Goal: Task Accomplishment & Management: Complete application form

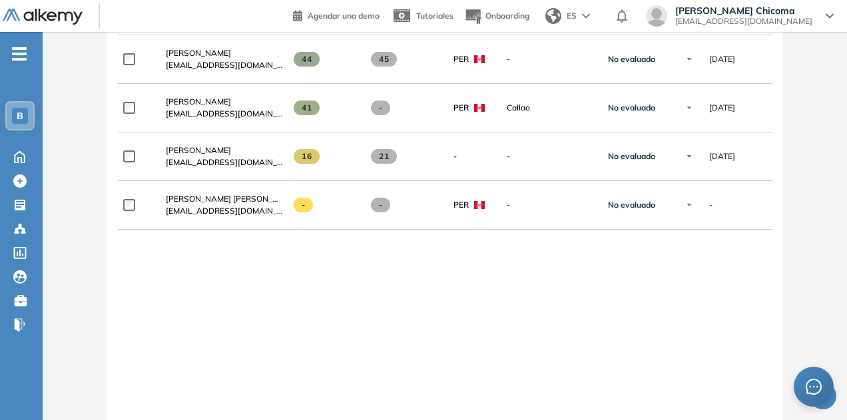
scroll to position [2795, 0]
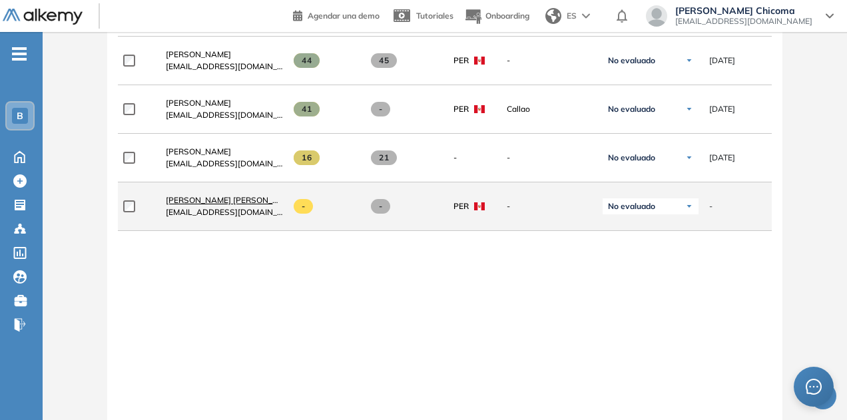
click at [210, 195] on span "[PERSON_NAME] [PERSON_NAME] Chicoma" at bounding box center [249, 200] width 167 height 10
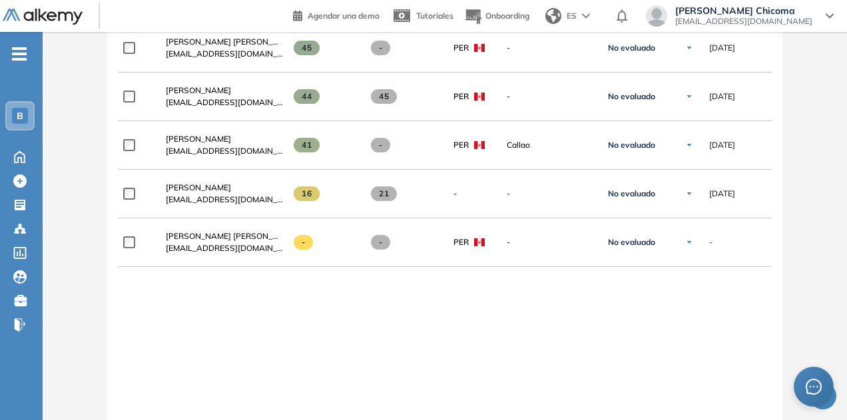
scroll to position [2758, 0]
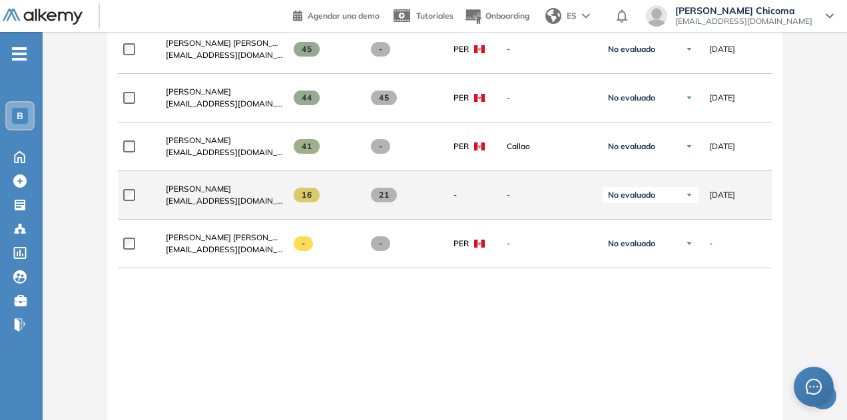
click at [217, 195] on span "[EMAIL_ADDRESS][DOMAIN_NAME]" at bounding box center [224, 201] width 117 height 12
click at [222, 184] on span "[PERSON_NAME]" at bounding box center [198, 189] width 65 height 10
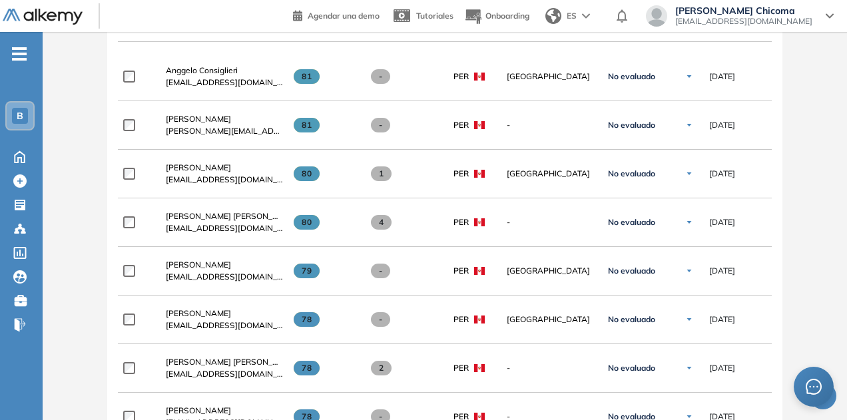
scroll to position [448, 0]
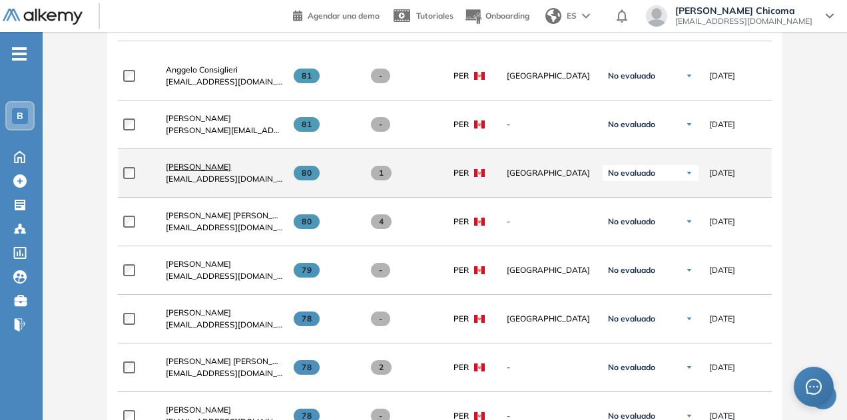
click at [189, 166] on span "[PERSON_NAME]" at bounding box center [198, 167] width 65 height 10
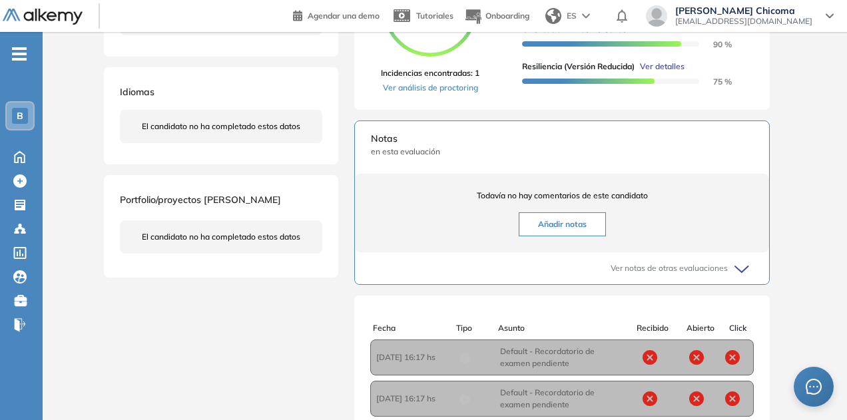
scroll to position [100, 0]
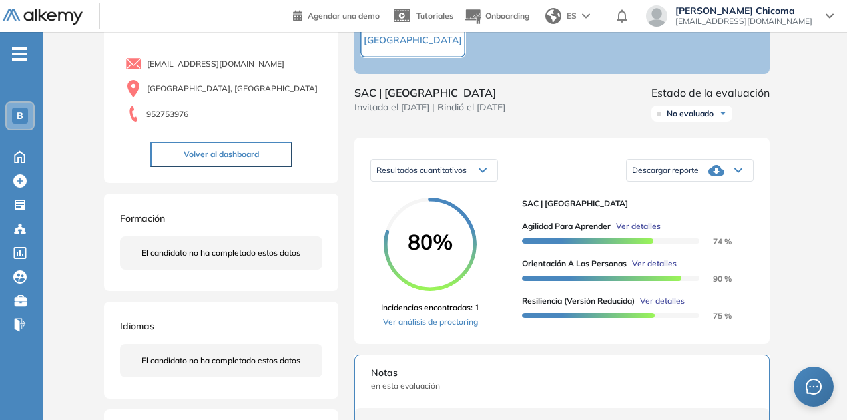
click at [650, 184] on div "Descargar reporte" at bounding box center [689, 170] width 126 height 27
click at [662, 218] on li "Descargar informe resumido" at bounding box center [681, 211] width 99 height 13
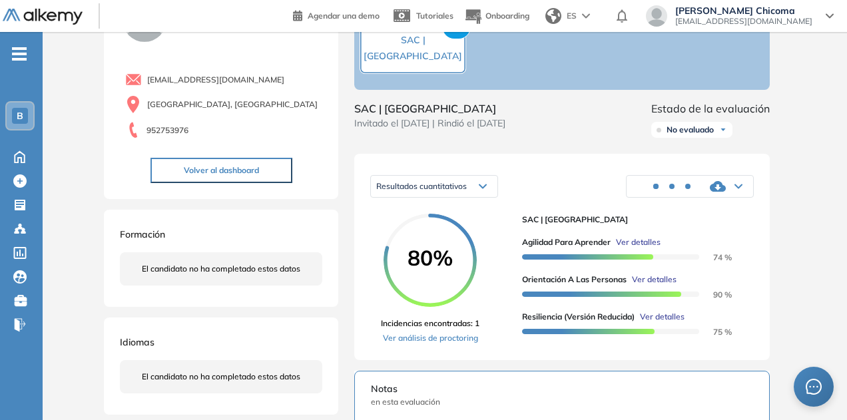
scroll to position [0, 0]
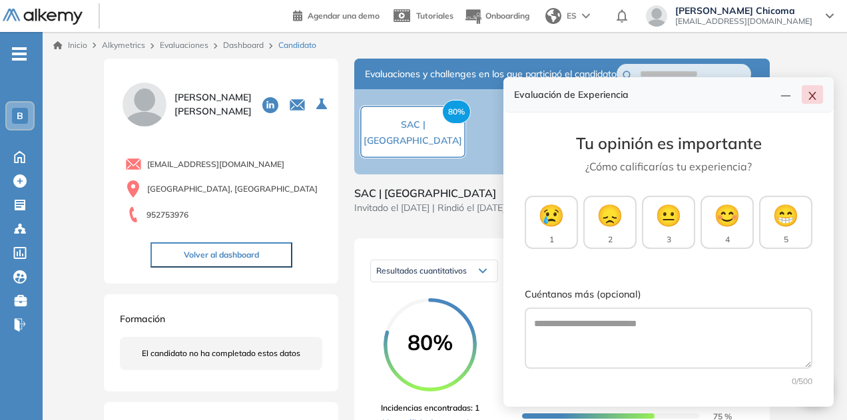
click at [817, 95] on icon "close" at bounding box center [812, 96] width 11 height 11
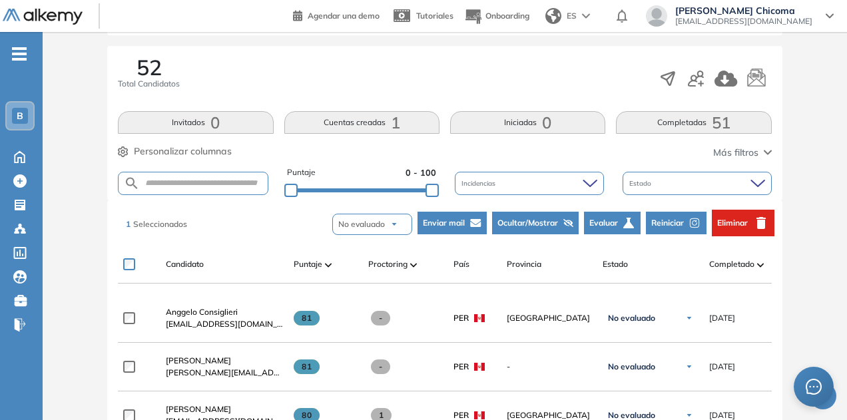
scroll to position [206, 0]
click at [675, 223] on span "Reiniciar" at bounding box center [667, 222] width 33 height 12
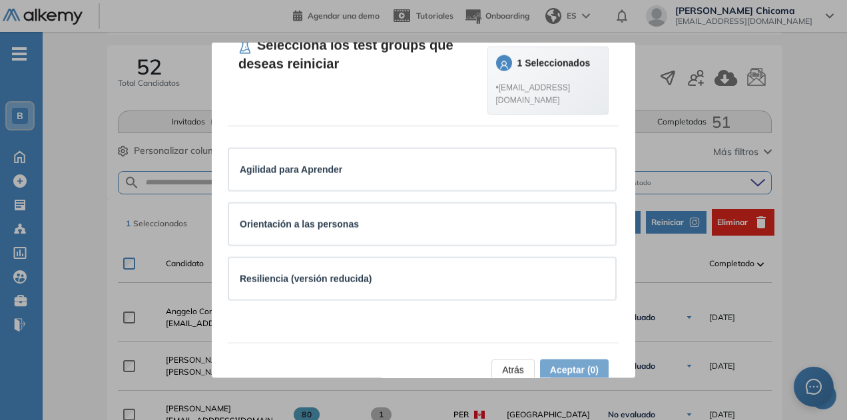
scroll to position [72, 0]
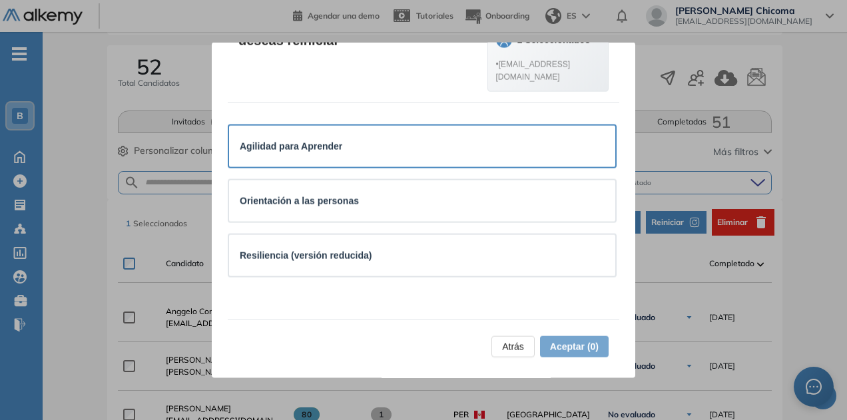
click at [532, 154] on div "Agilidad para Aprender" at bounding box center [422, 146] width 365 height 15
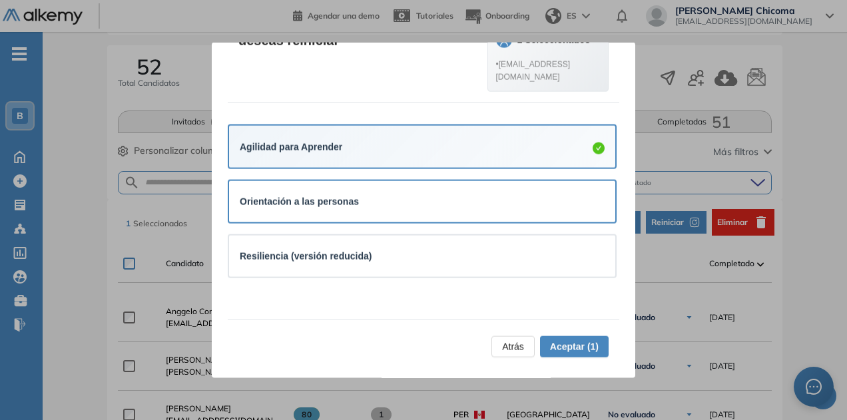
click at [550, 209] on div "Orientación a las personas" at bounding box center [422, 201] width 365 height 15
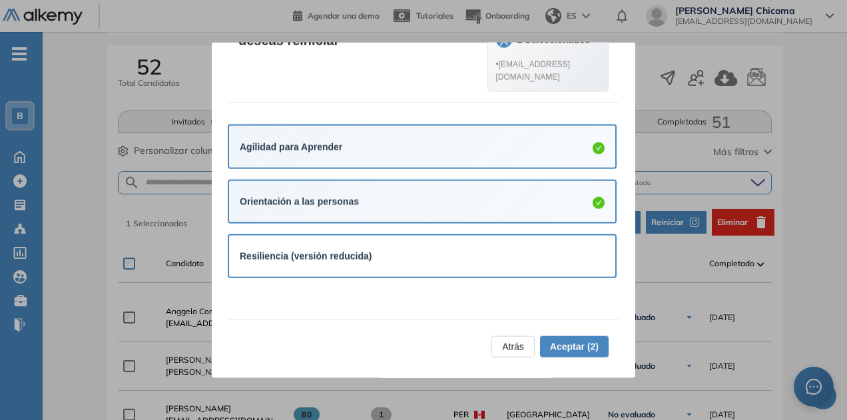
click at [554, 272] on div "Resiliencia (versión reducida)" at bounding box center [422, 256] width 386 height 41
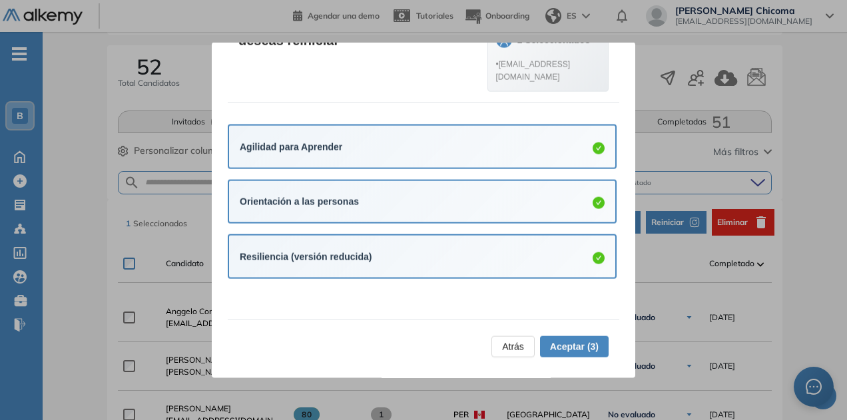
click at [572, 347] on span "Aceptar (3)" at bounding box center [574, 346] width 49 height 15
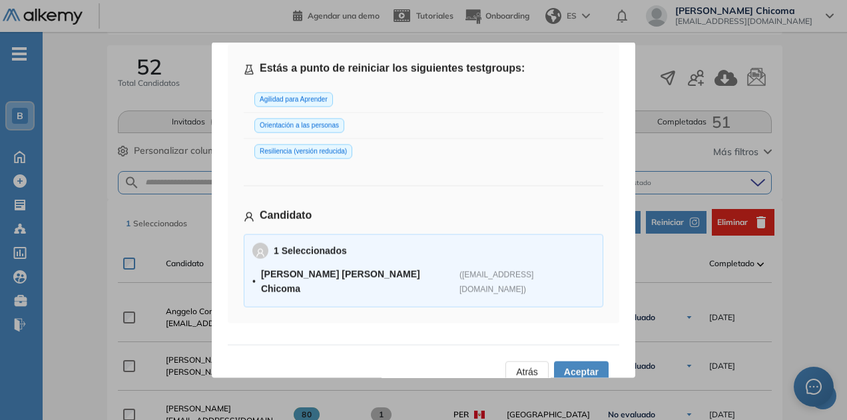
click at [570, 364] on span "Aceptar" at bounding box center [581, 371] width 35 height 15
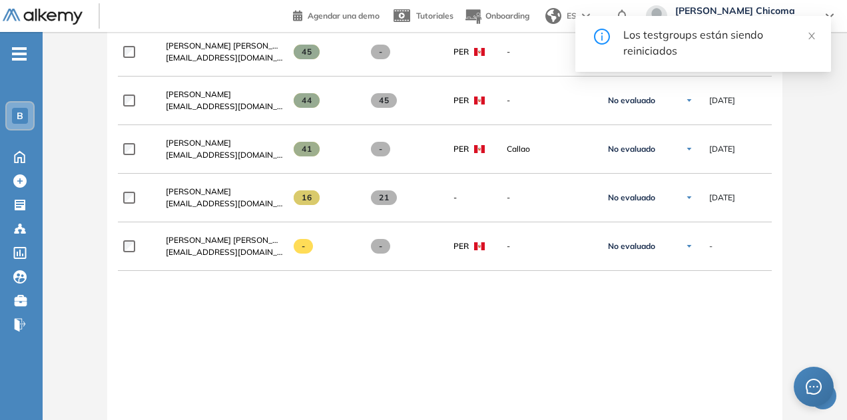
scroll to position [2864, 0]
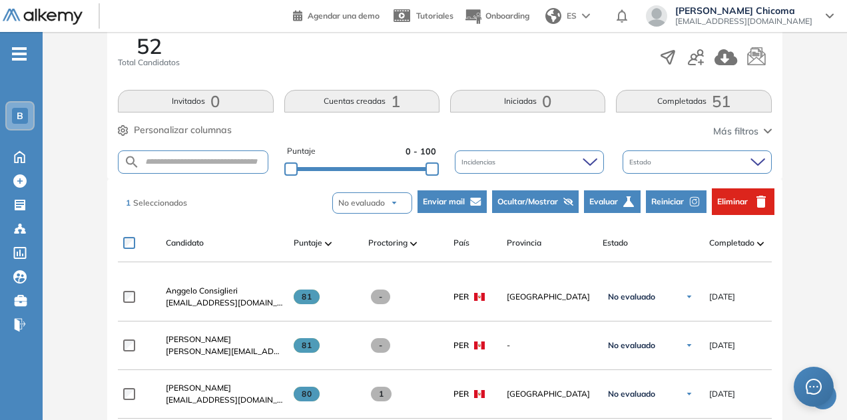
scroll to position [228, 0]
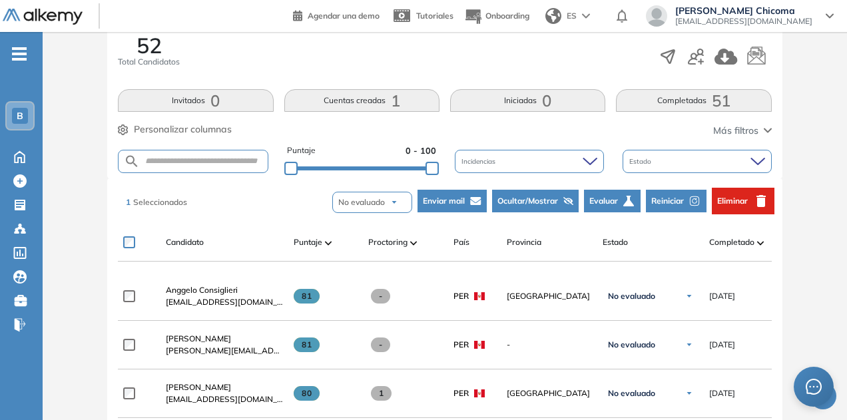
click at [615, 204] on span "Evaluar" at bounding box center [603, 201] width 29 height 12
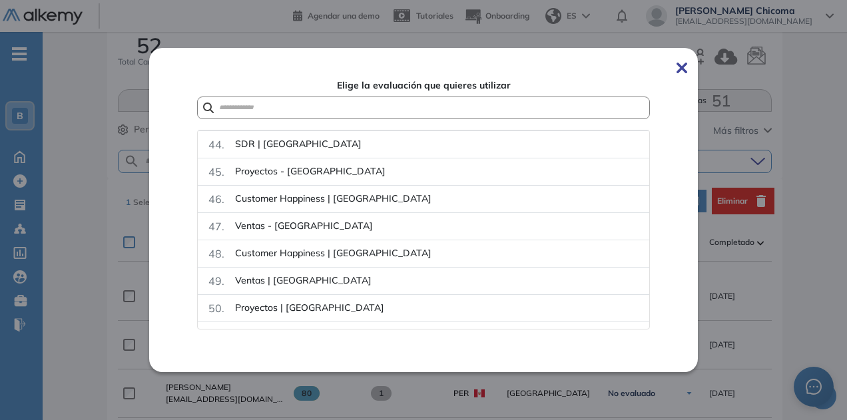
scroll to position [1289, 0]
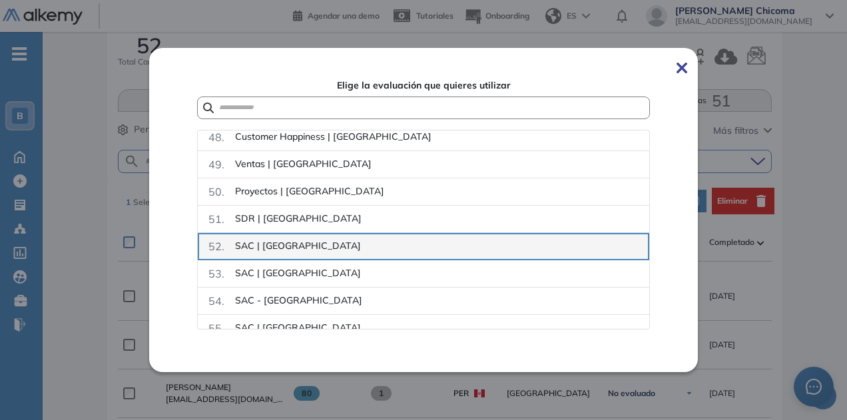
click at [474, 238] on div "52 . SAC | [GEOGRAPHIC_DATA]" at bounding box center [423, 246] width 430 height 16
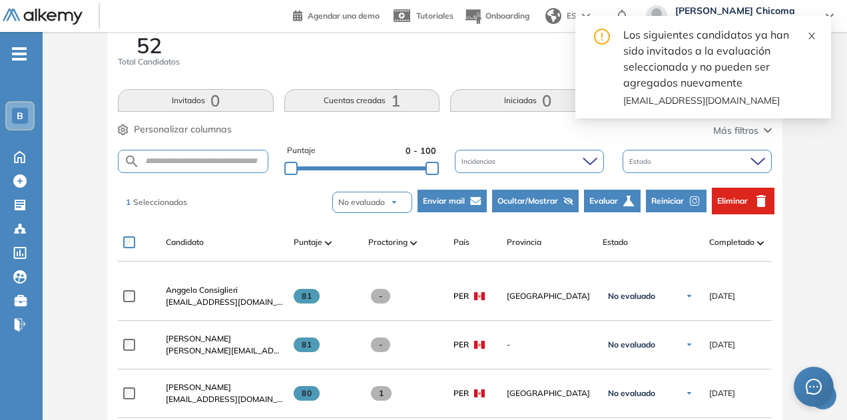
click at [809, 33] on icon "close" at bounding box center [811, 35] width 9 height 9
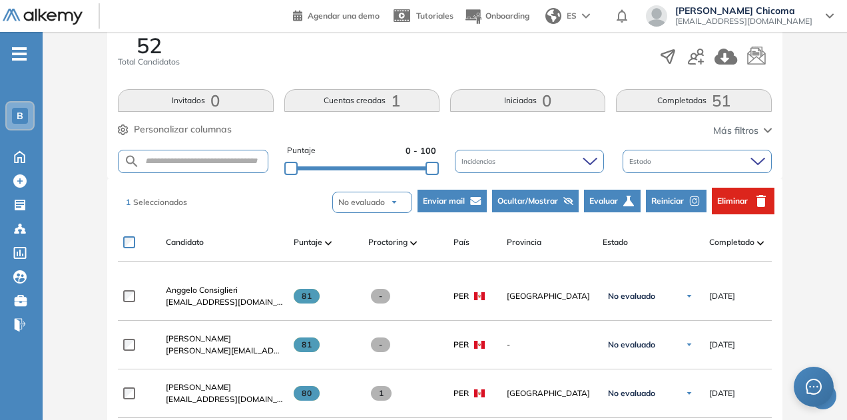
click at [754, 199] on icon "button" at bounding box center [761, 201] width 16 height 16
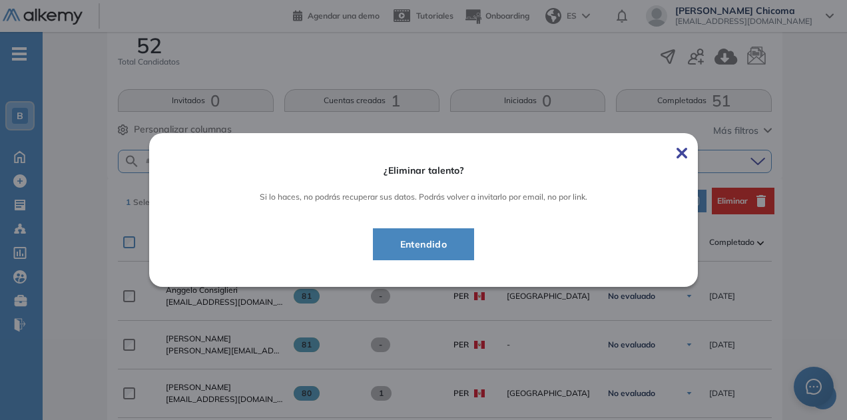
click at [444, 240] on span "Entendido" at bounding box center [423, 244] width 69 height 16
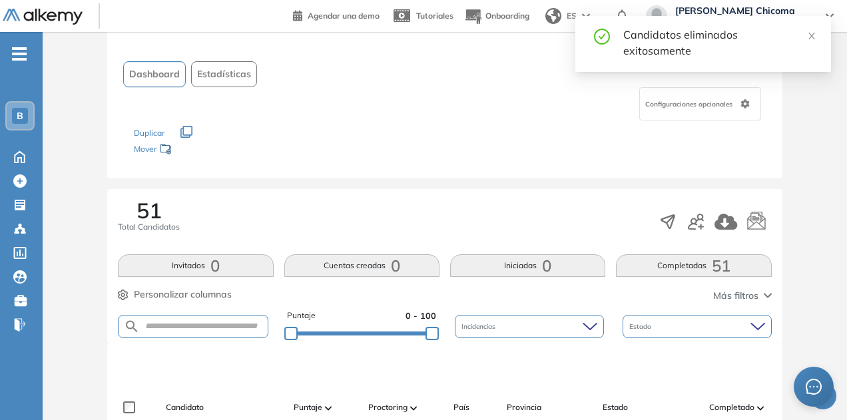
scroll to position [58, 0]
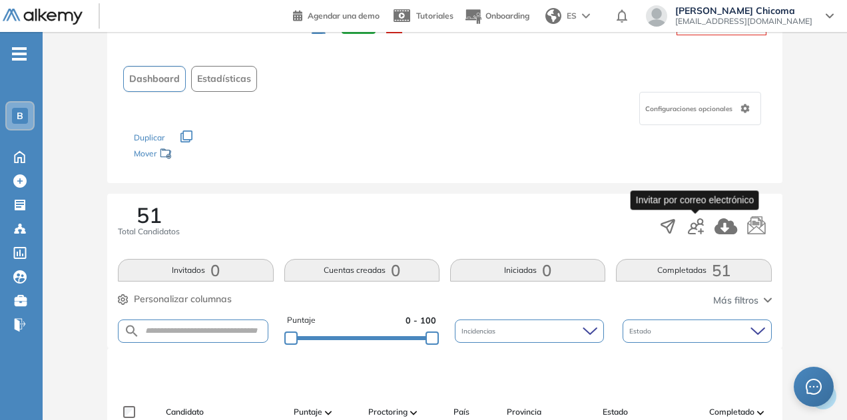
click at [696, 224] on icon "button" at bounding box center [695, 226] width 16 height 16
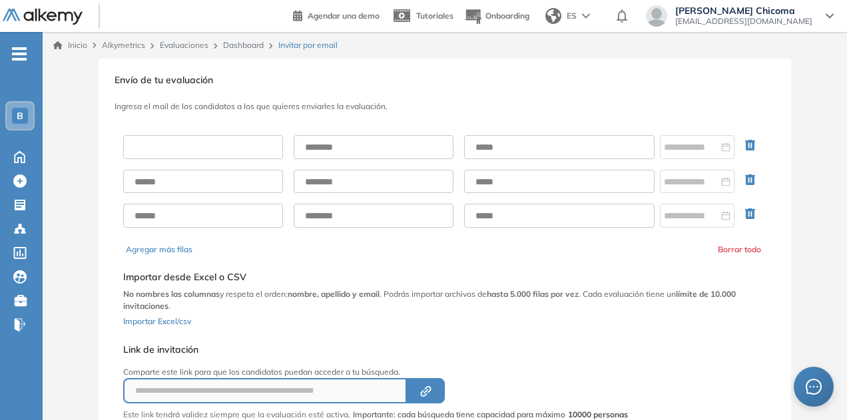
click at [239, 136] on input "text" at bounding box center [203, 147] width 160 height 24
type input "******"
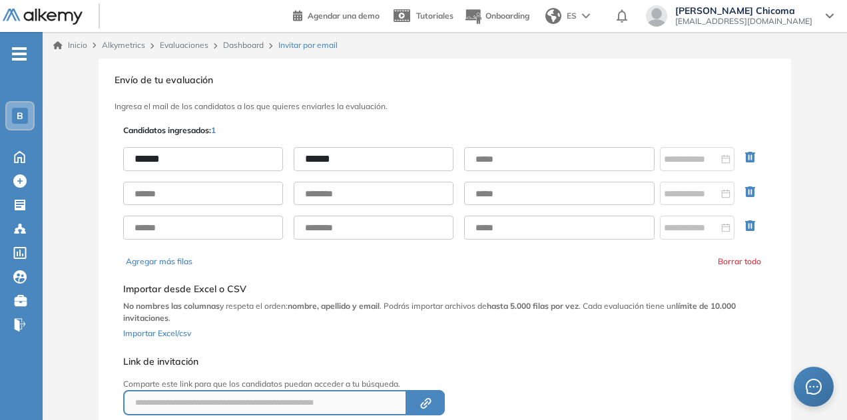
type input "******"
type input "**********"
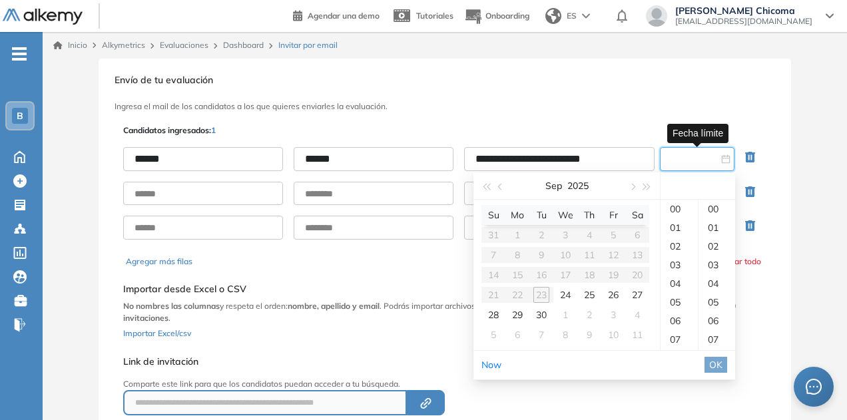
click at [713, 158] on input at bounding box center [691, 159] width 55 height 15
click at [536, 313] on div "30" at bounding box center [541, 315] width 16 height 16
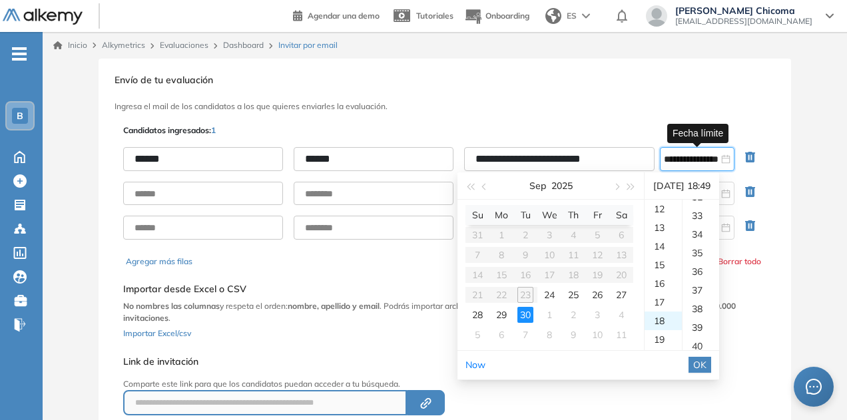
scroll to position [913, 0]
type input "**********"
click at [706, 365] on span "OK" at bounding box center [699, 364] width 13 height 15
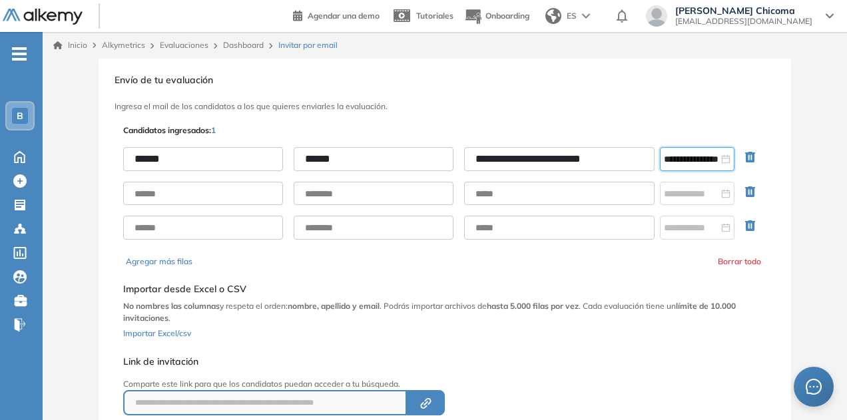
scroll to position [105, 0]
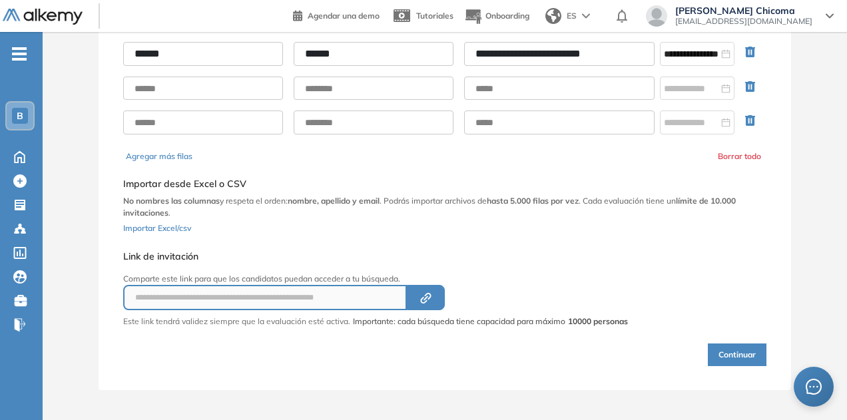
click at [713, 343] on button "Continuar" at bounding box center [736, 354] width 59 height 23
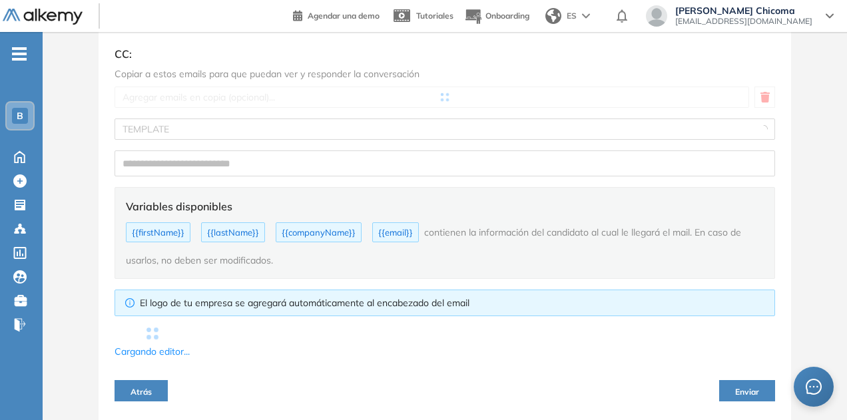
type input "**********"
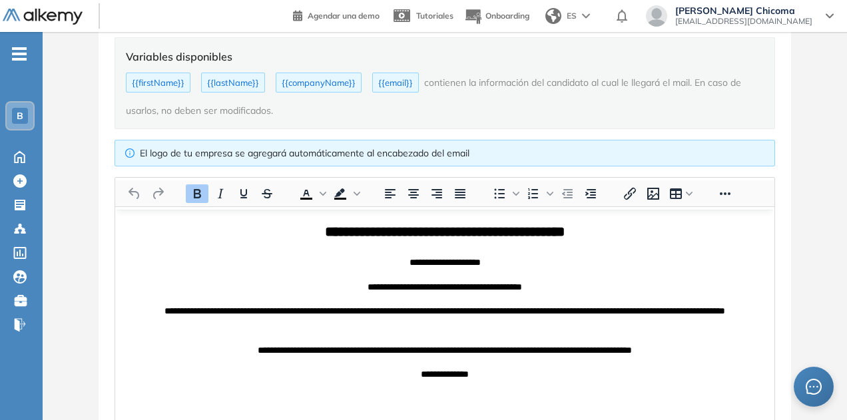
scroll to position [353, 0]
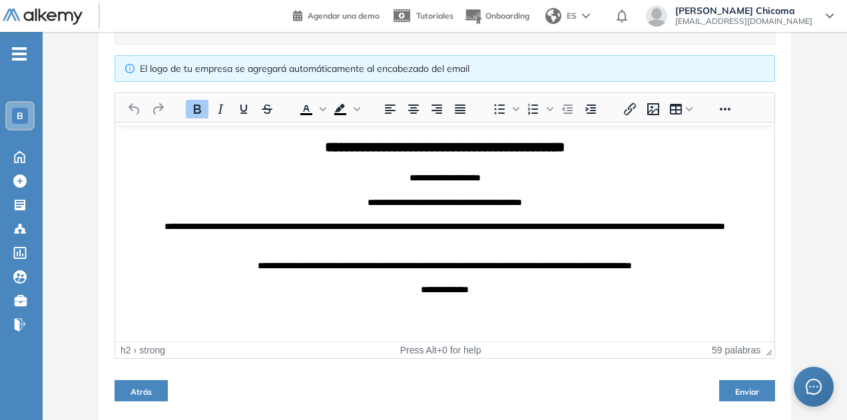
click at [732, 386] on button "Enviar" at bounding box center [747, 390] width 56 height 21
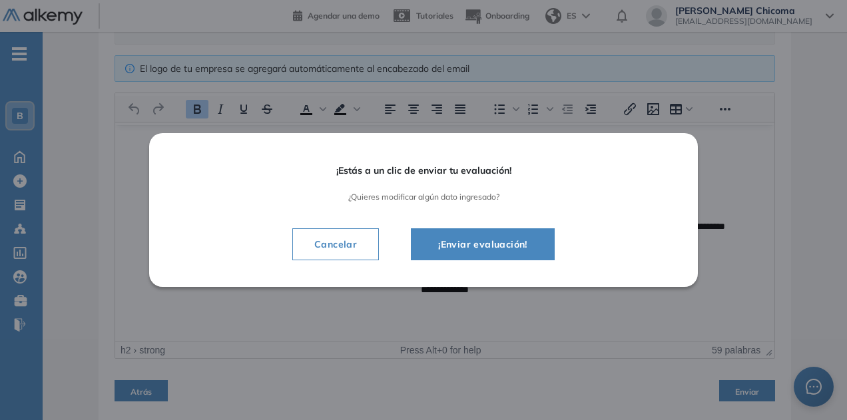
click at [508, 230] on button "¡Enviar evaluación!" at bounding box center [483, 244] width 144 height 32
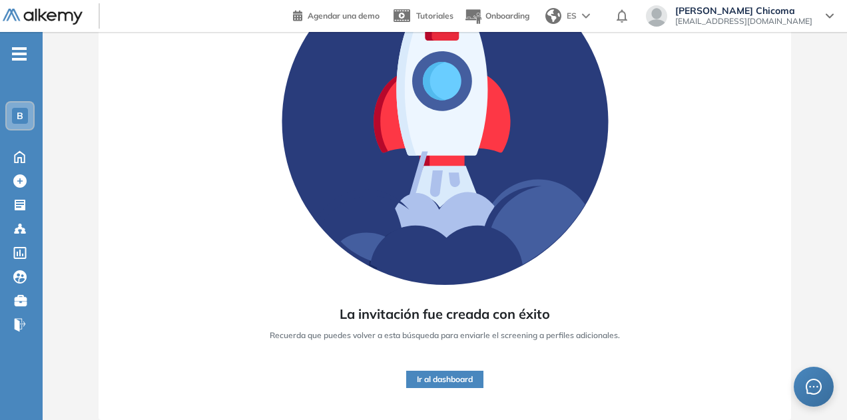
scroll to position [166, 0]
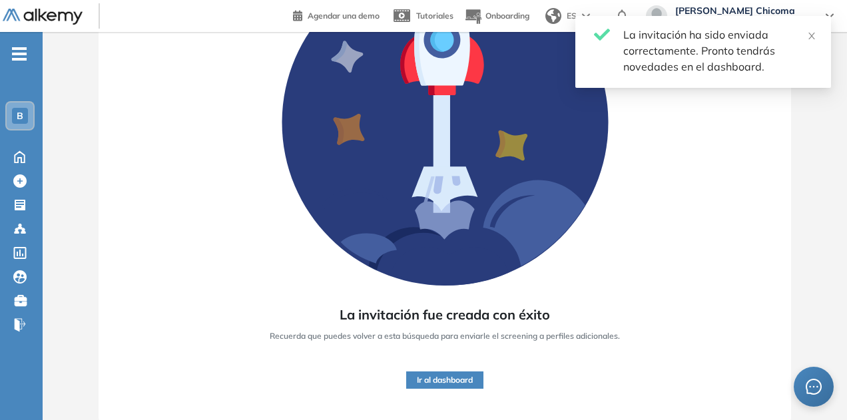
click at [471, 371] on button "Ir al dashboard" at bounding box center [444, 379] width 77 height 17
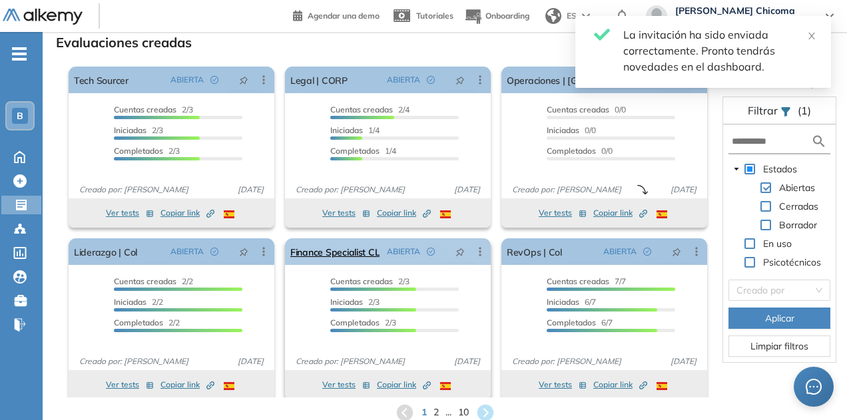
scroll to position [7, 0]
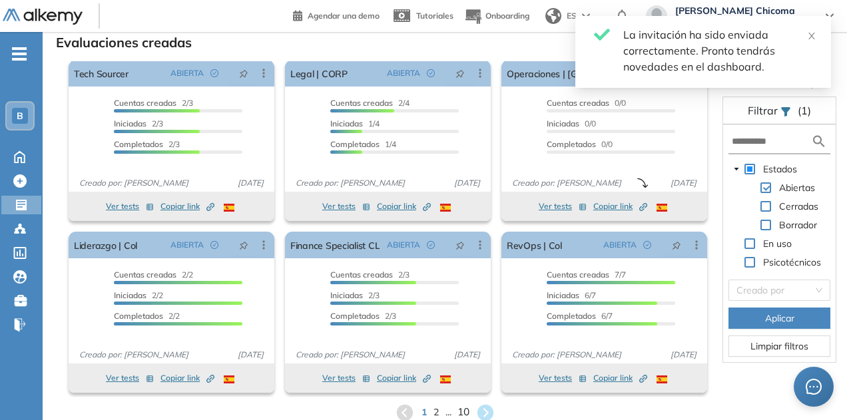
click at [461, 407] on span "10" at bounding box center [463, 412] width 12 height 15
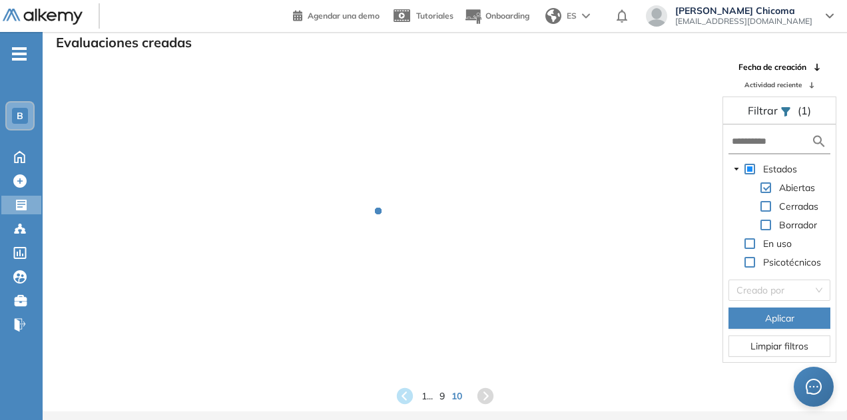
scroll to position [0, 0]
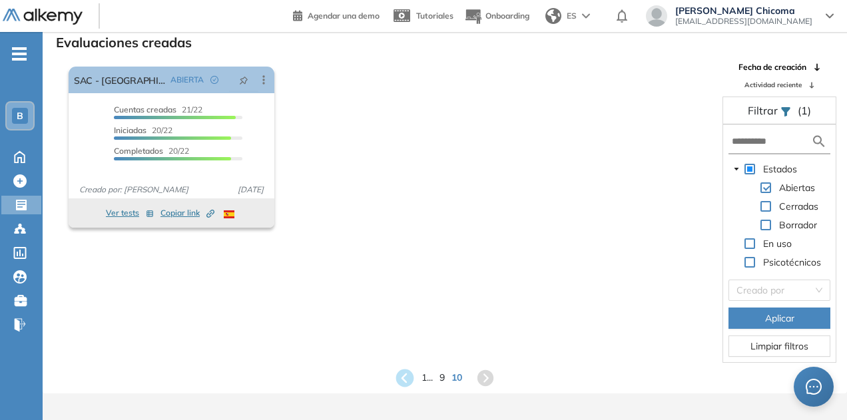
click at [402, 383] on icon at bounding box center [404, 378] width 18 height 18
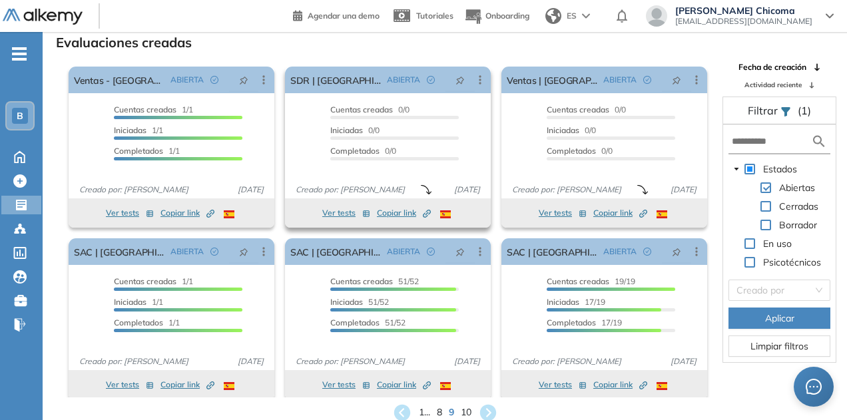
scroll to position [7, 0]
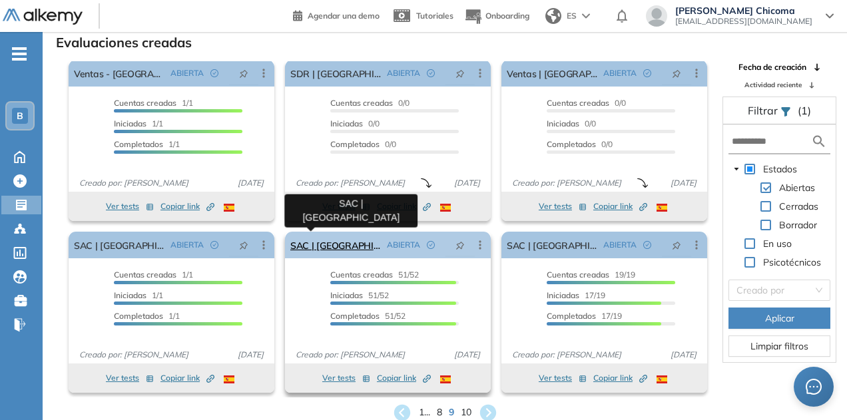
click at [318, 240] on link "SAC | [GEOGRAPHIC_DATA]" at bounding box center [335, 245] width 91 height 27
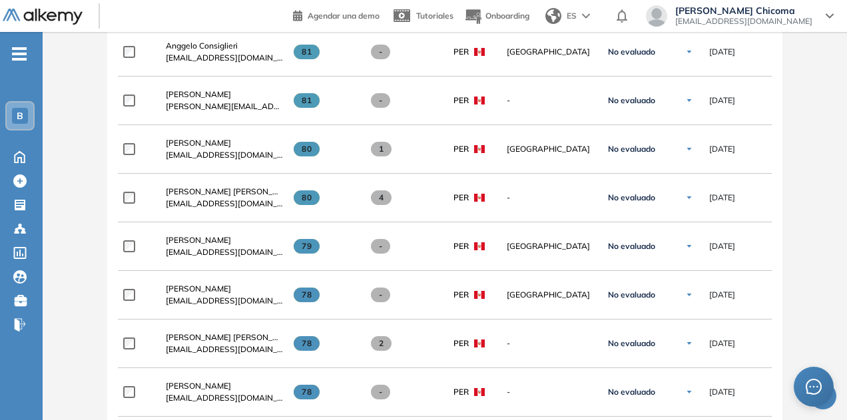
scroll to position [475, 0]
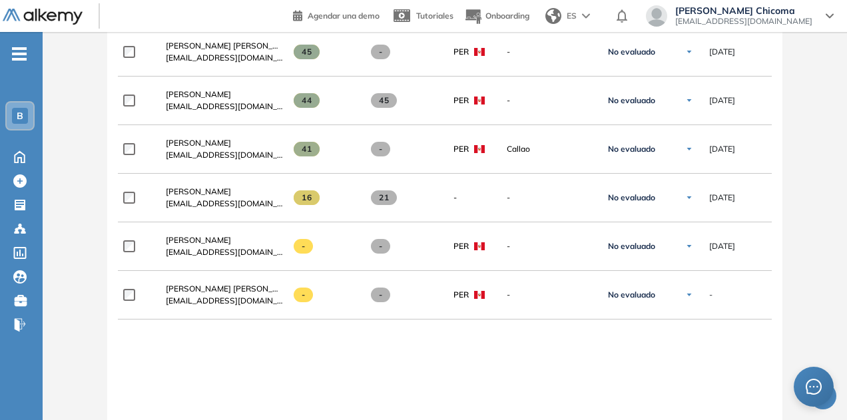
scroll to position [2756, 0]
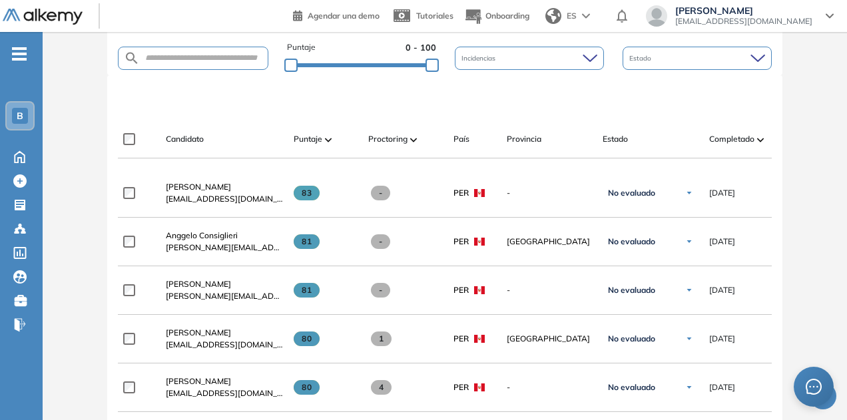
scroll to position [330, 0]
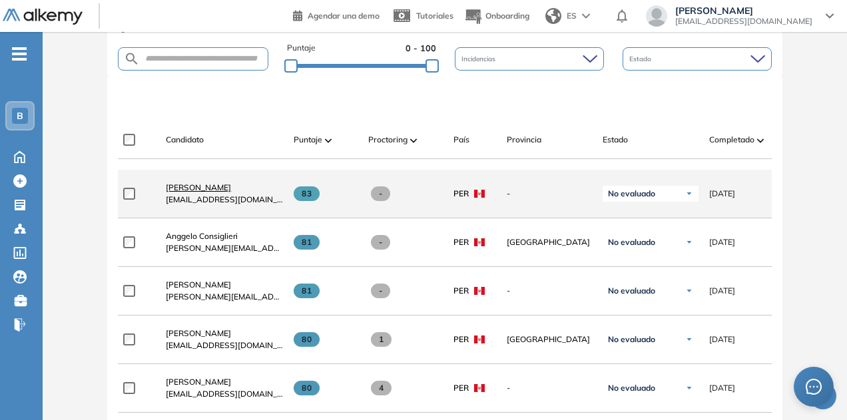
click at [196, 187] on span "Franco Castro" at bounding box center [198, 187] width 65 height 10
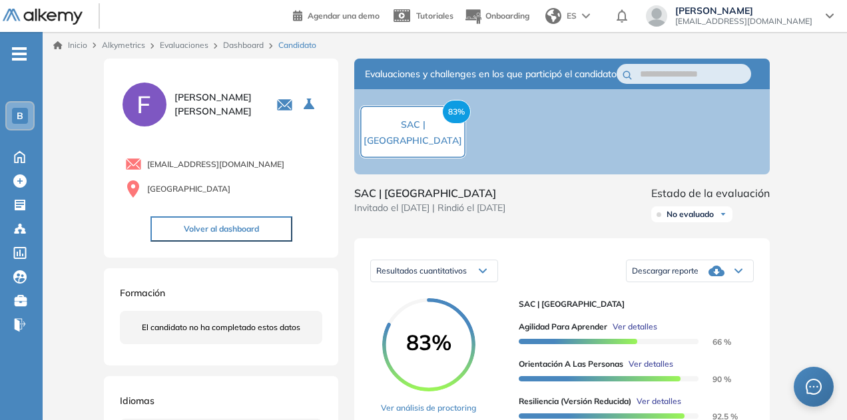
click at [636, 333] on span "Ver detalles" at bounding box center [634, 327] width 45 height 12
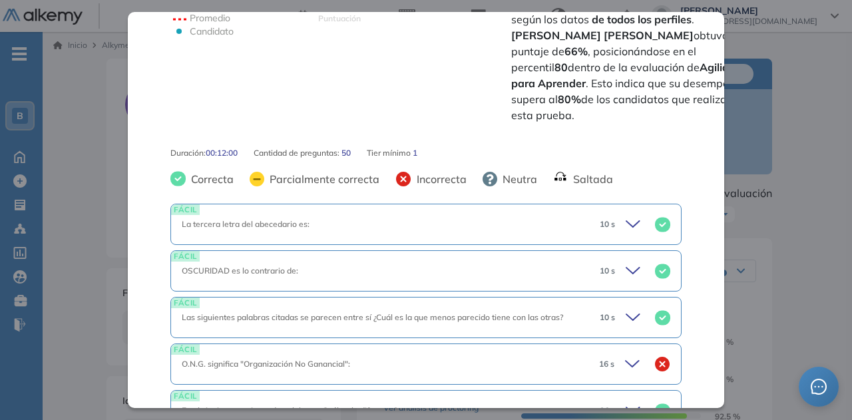
scroll to position [650, 0]
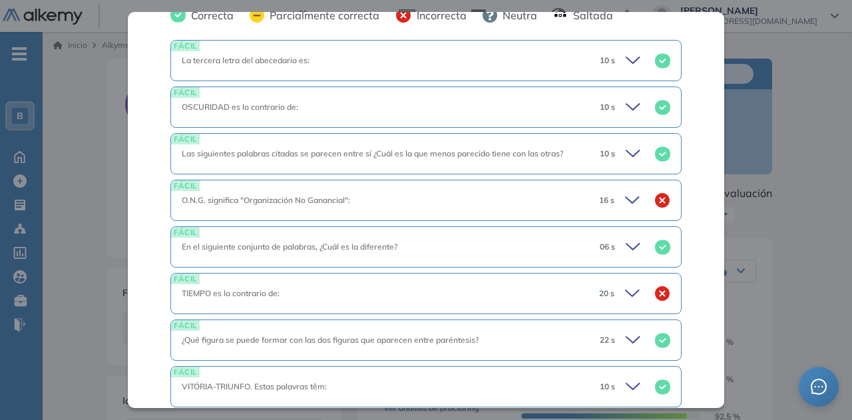
click at [625, 191] on icon at bounding box center [634, 200] width 19 height 19
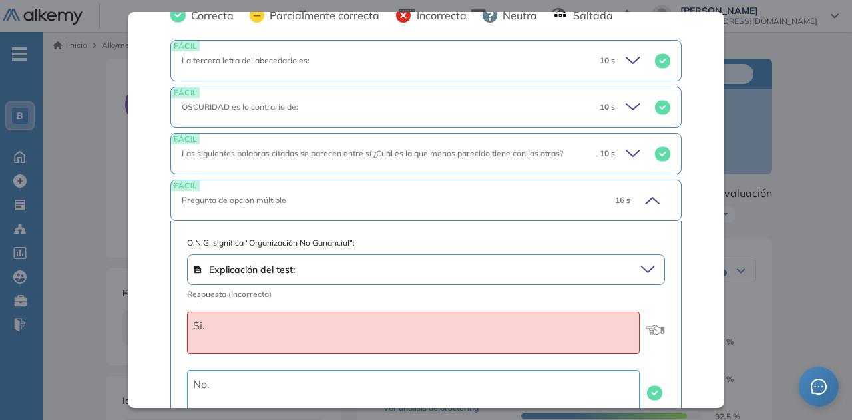
click at [616, 194] on span "16 s" at bounding box center [622, 200] width 15 height 12
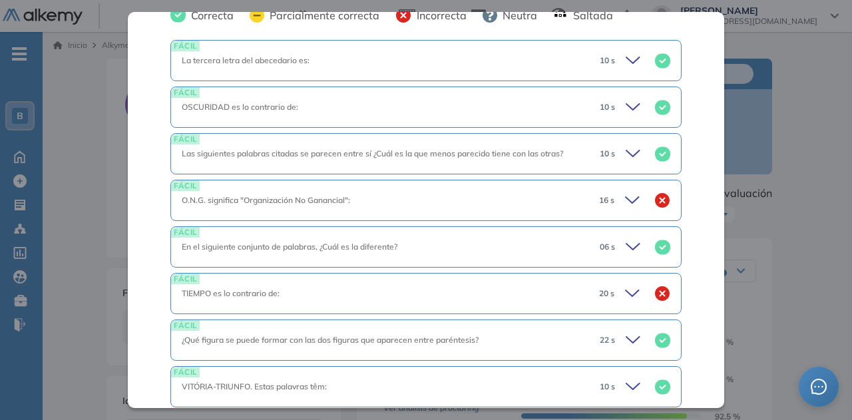
click at [626, 284] on icon at bounding box center [634, 293] width 19 height 19
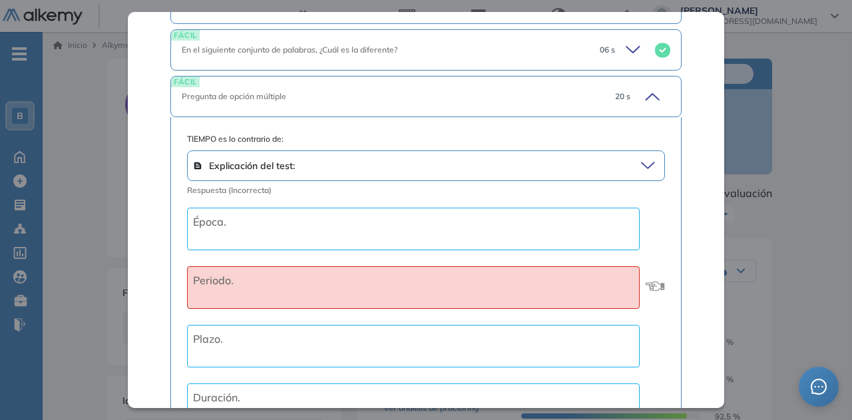
scroll to position [847, 0]
click at [641, 88] on icon at bounding box center [650, 97] width 19 height 19
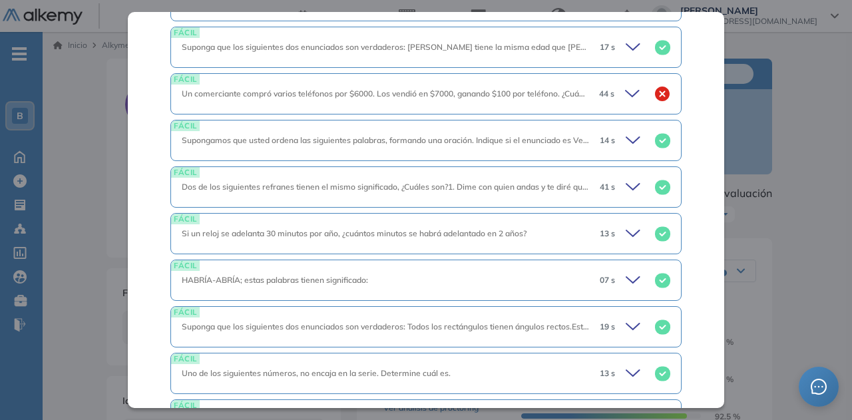
scroll to position [1537, 0]
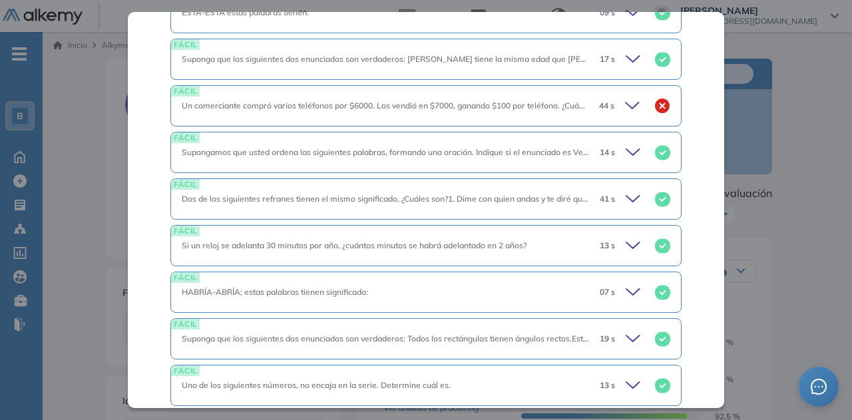
click at [612, 96] on div "44 s" at bounding box center [629, 105] width 82 height 19
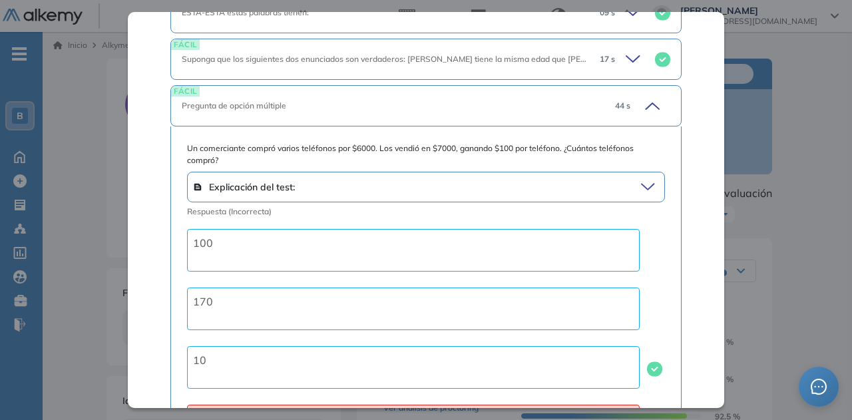
click at [615, 100] on span "44 s" at bounding box center [622, 106] width 15 height 12
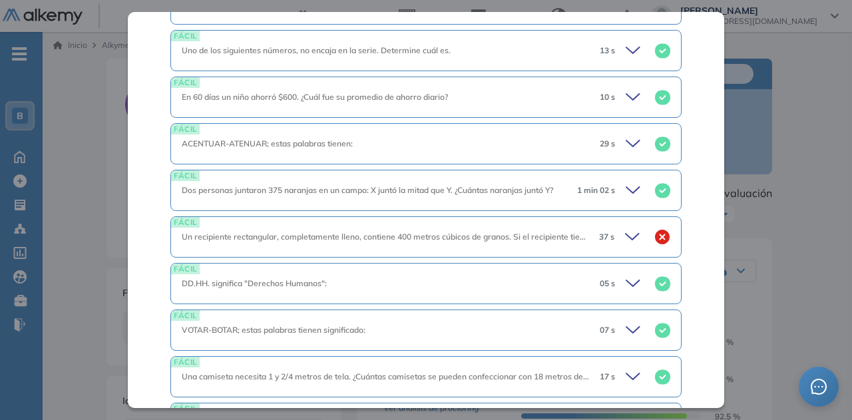
scroll to position [1874, 0]
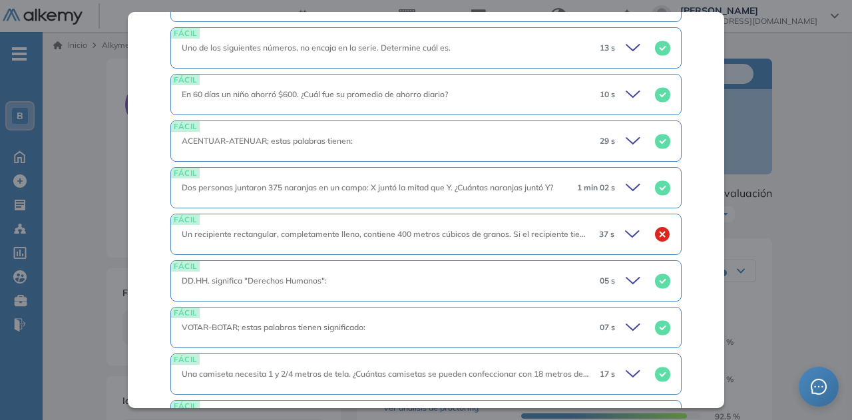
click at [626, 231] on icon at bounding box center [632, 234] width 13 height 6
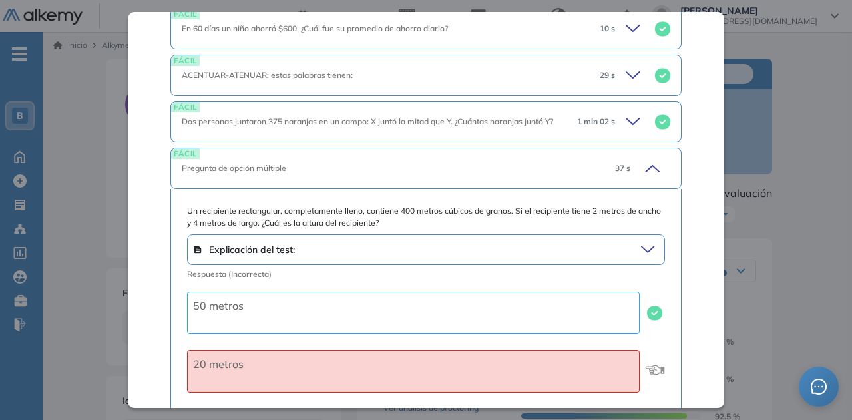
scroll to position [1947, 0]
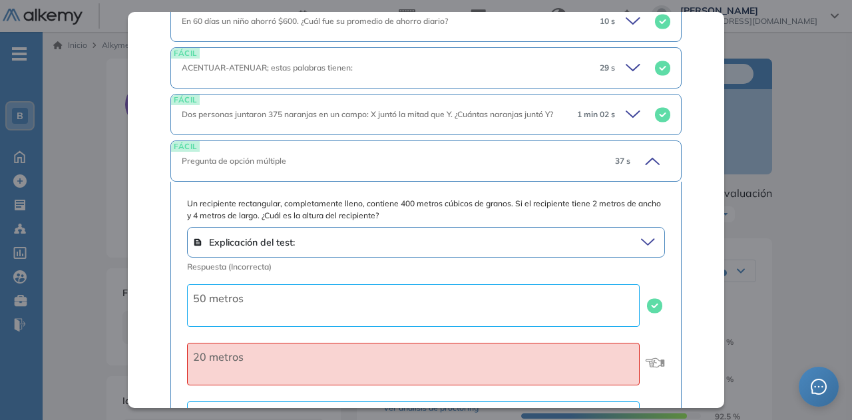
click at [641, 152] on icon at bounding box center [650, 161] width 19 height 19
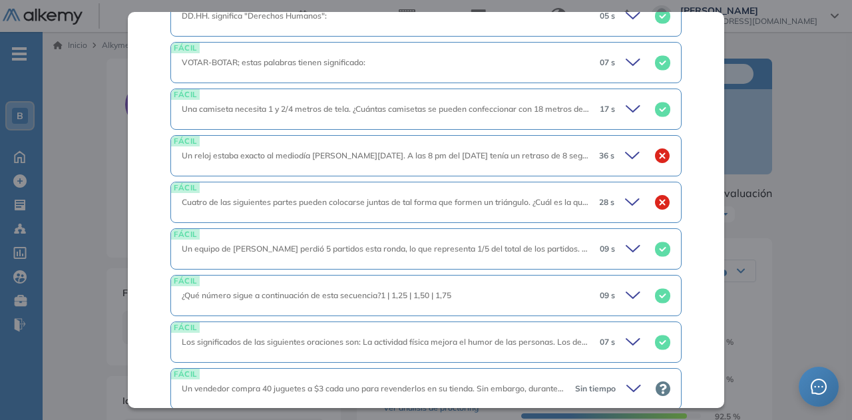
scroll to position [2140, 0]
click at [626, 198] on icon at bounding box center [632, 201] width 13 height 6
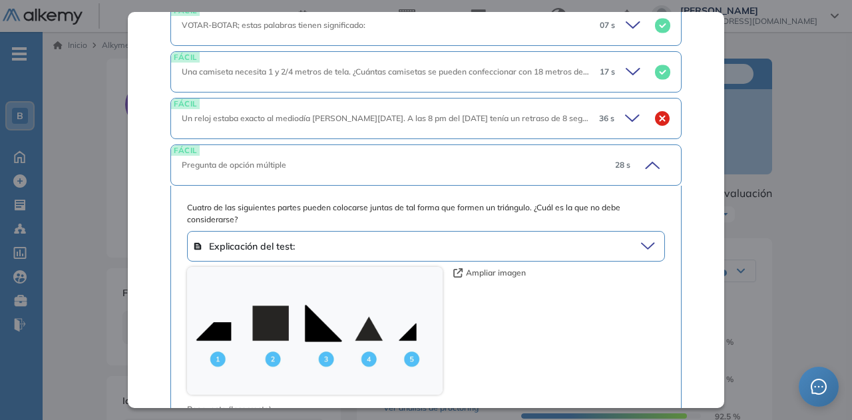
scroll to position [2158, 0]
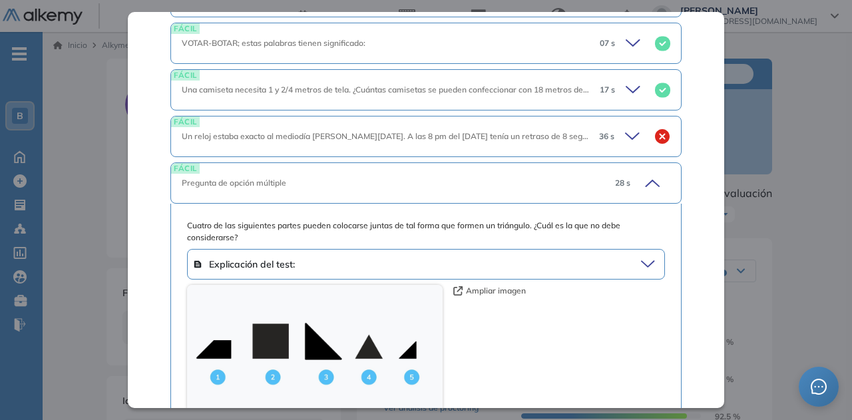
click at [627, 174] on div "28 s" at bounding box center [637, 183] width 66 height 19
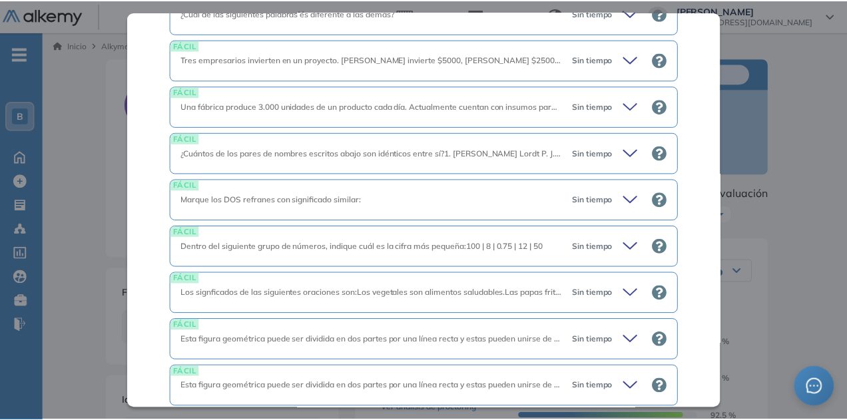
scroll to position [2562, 0]
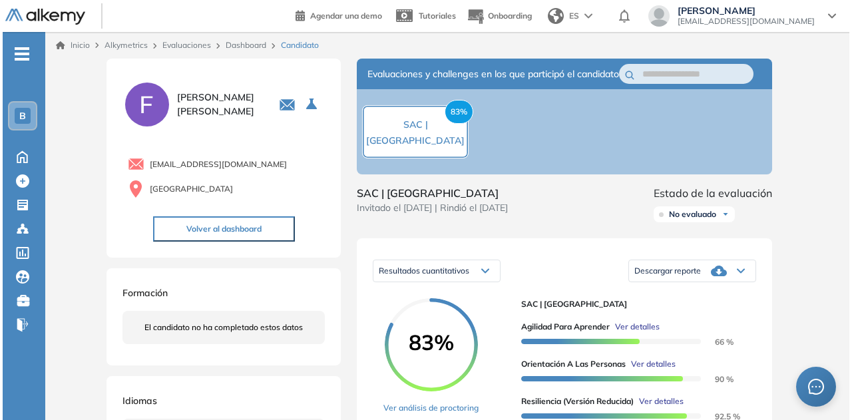
scroll to position [1988, 0]
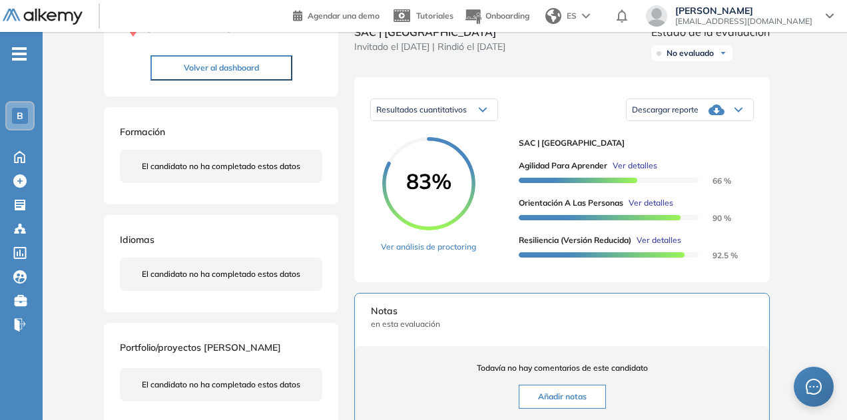
click at [665, 246] on span "Ver detalles" at bounding box center [658, 240] width 45 height 12
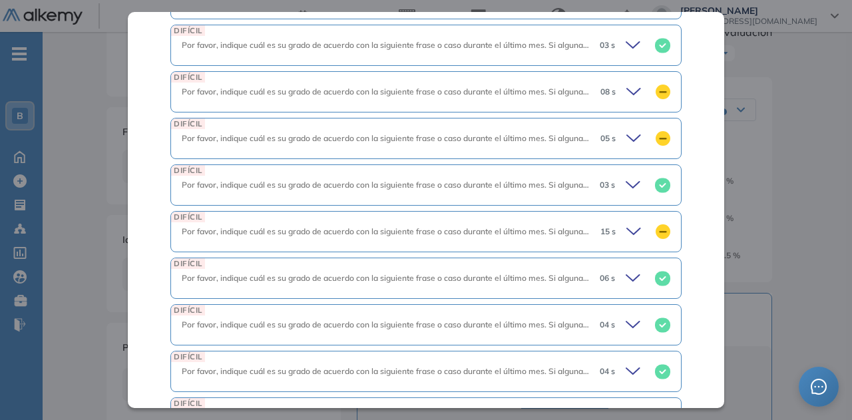
scroll to position [680, 0]
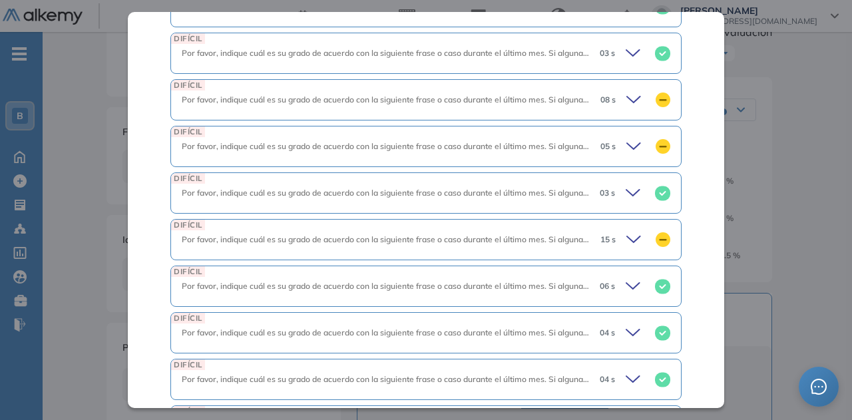
click at [626, 230] on icon at bounding box center [635, 239] width 19 height 19
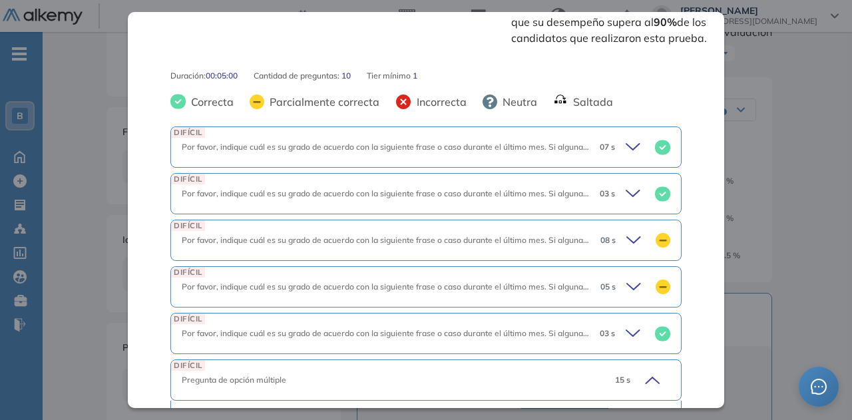
scroll to position [535, 0]
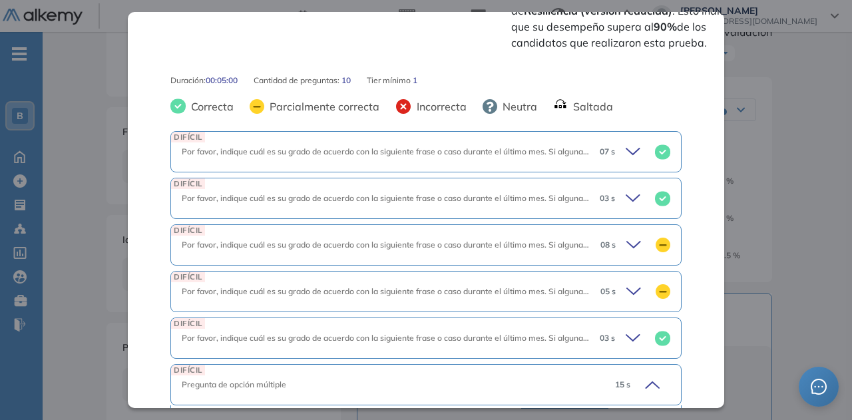
click at [627, 242] on icon at bounding box center [633, 245] width 13 height 6
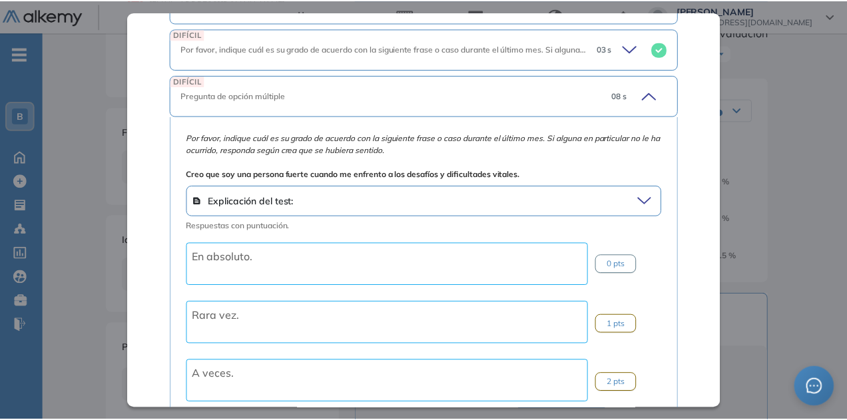
scroll to position [685, 0]
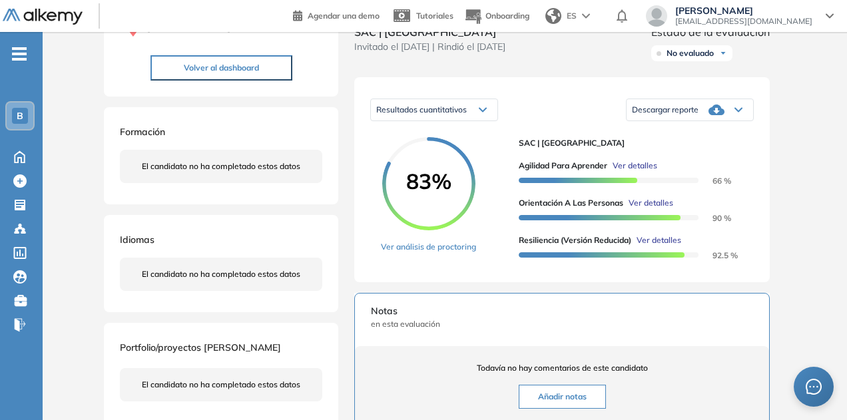
click at [787, 297] on div "Resiliencia (versión reducida) Integrador Idiomas Objetivos Resiliencia Resumen…" at bounding box center [444, 303] width 692 height 811
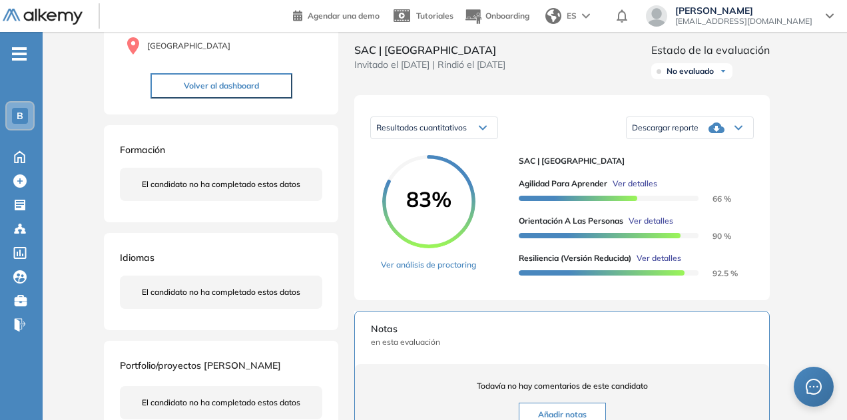
scroll to position [0, 0]
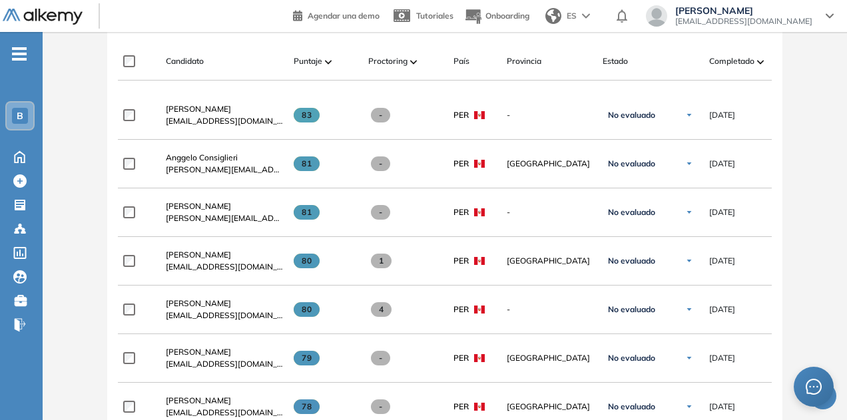
scroll to position [415, 0]
